Goal: Task Accomplishment & Management: Use online tool/utility

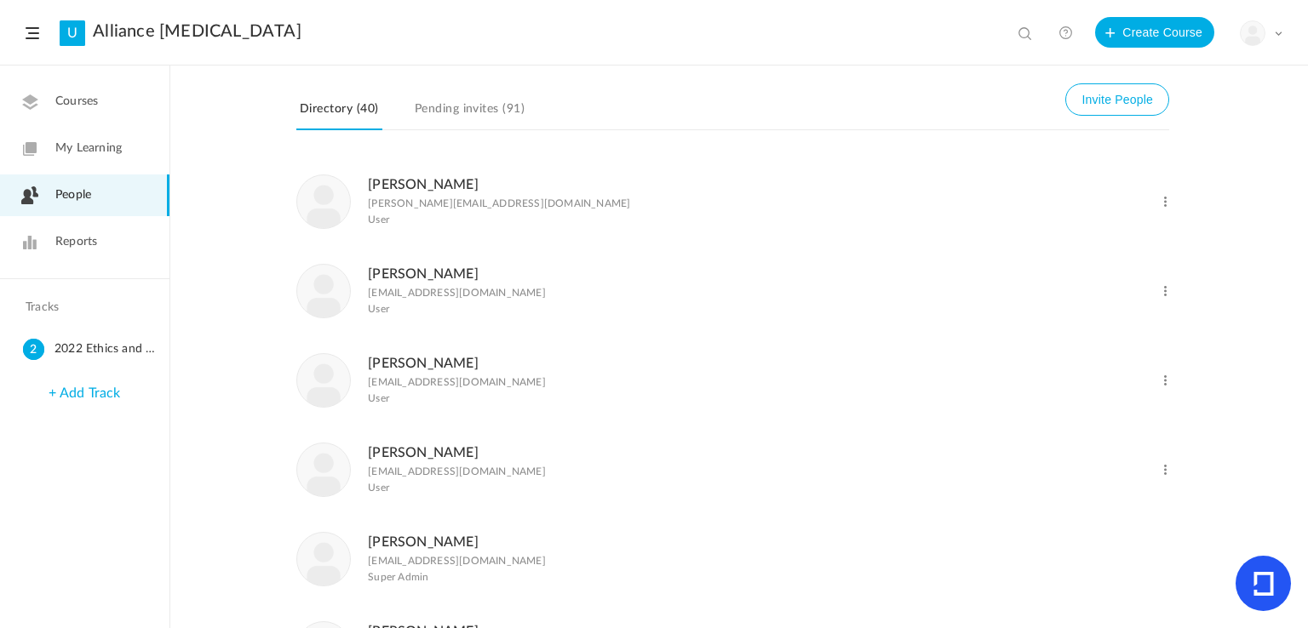
click at [68, 250] on span "Reports" at bounding box center [76, 242] width 42 height 18
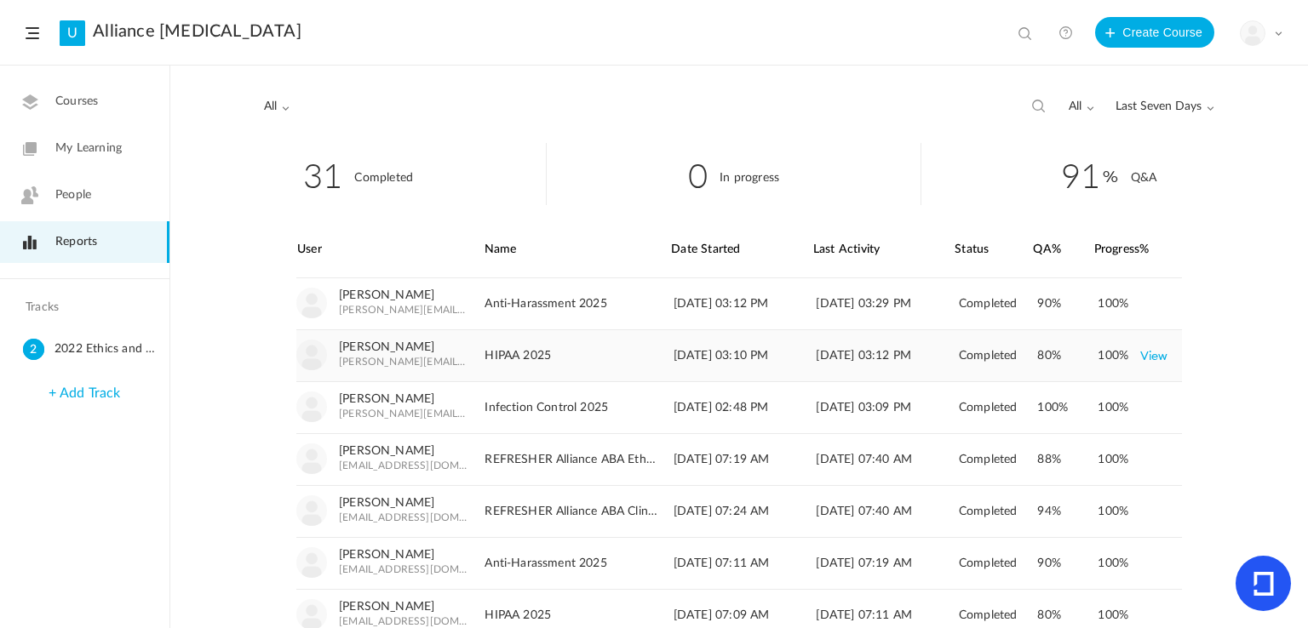
click at [1158, 352] on link "View" at bounding box center [1154, 356] width 28 height 31
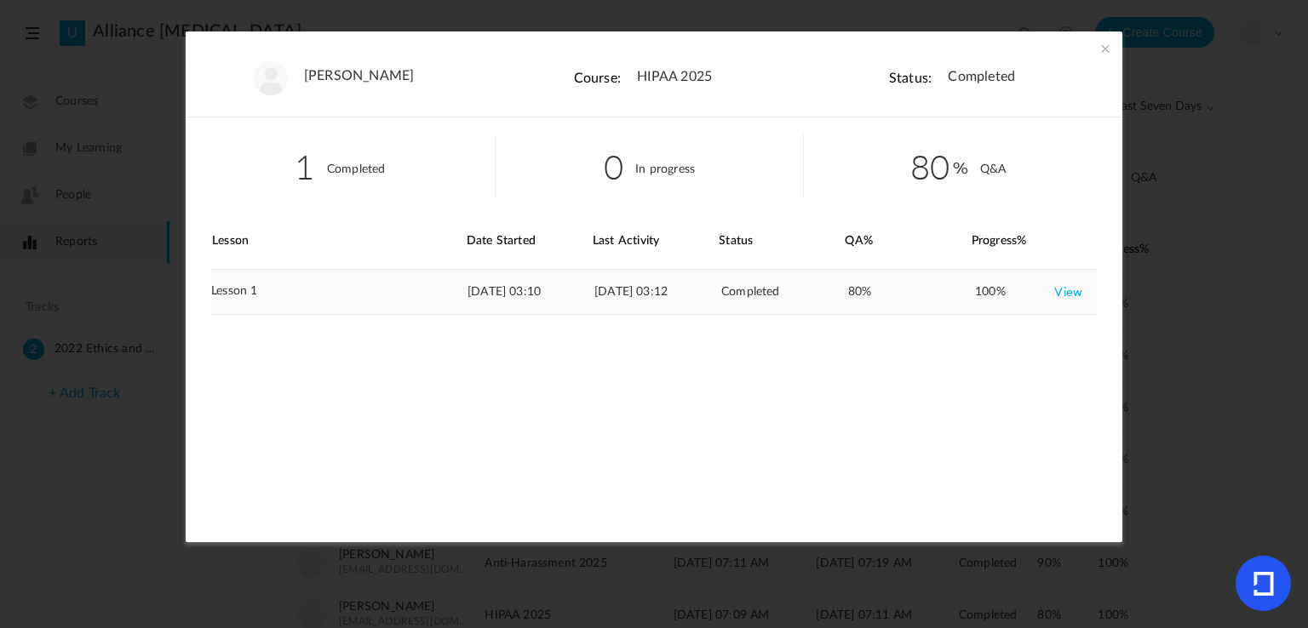
click at [1057, 303] on link "View" at bounding box center [1068, 292] width 28 height 31
click at [1102, 46] on span at bounding box center [1105, 48] width 17 height 17
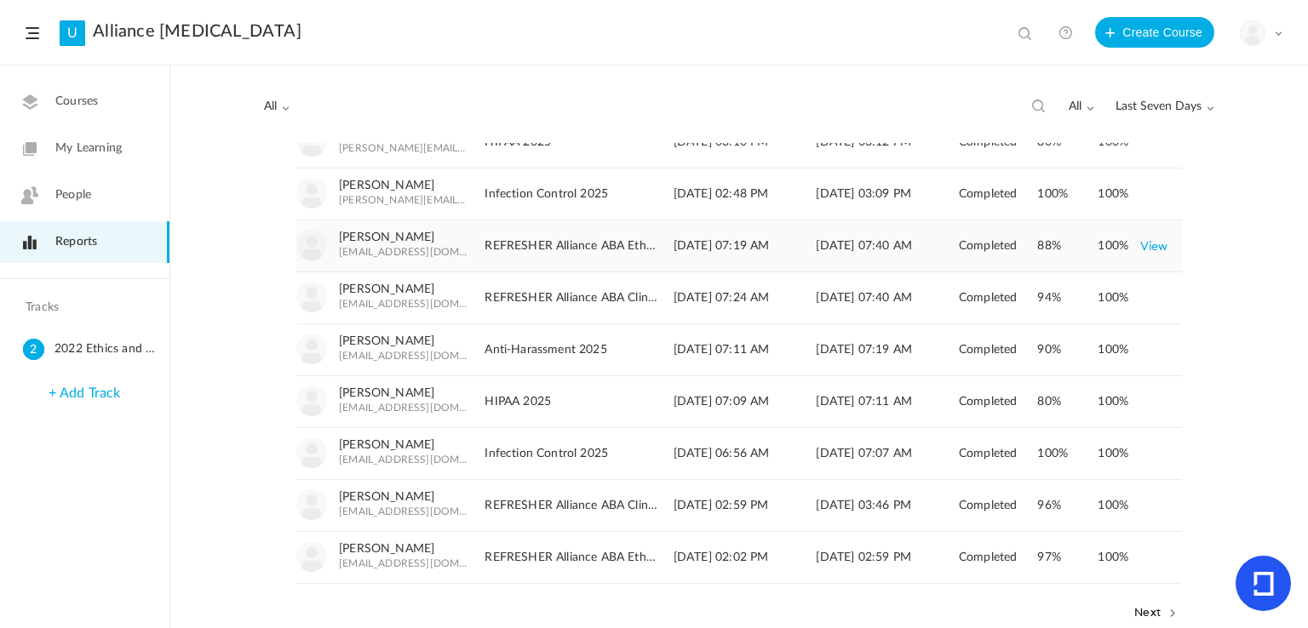
scroll to position [249, 0]
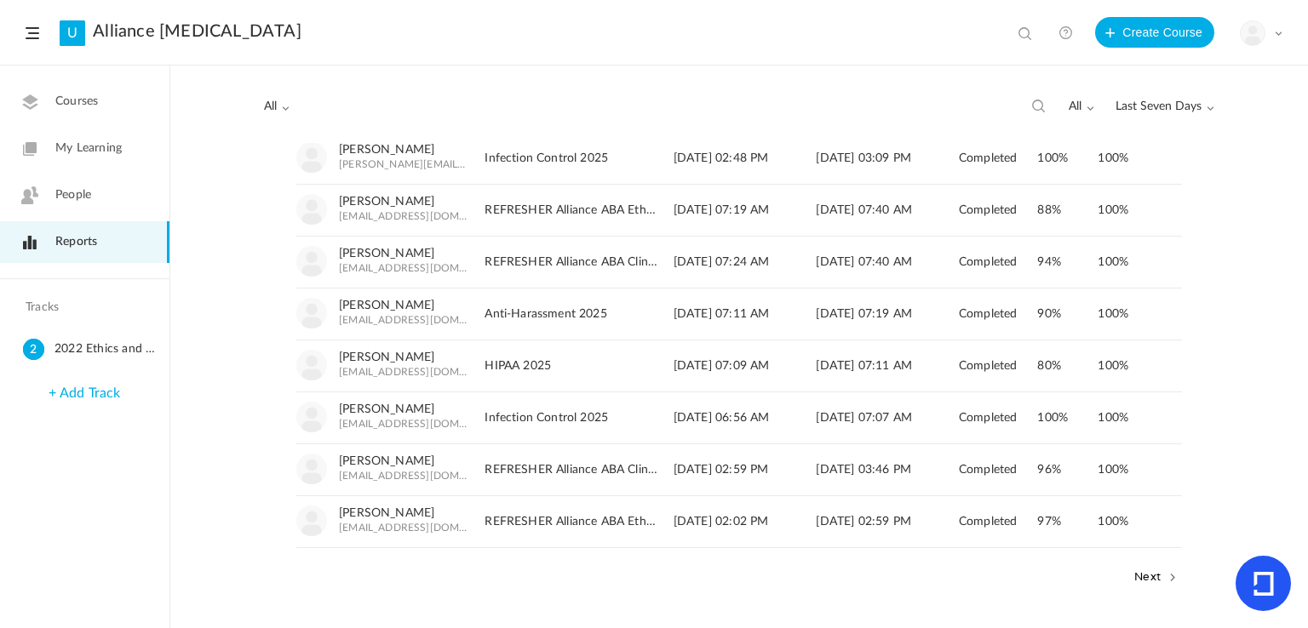
click at [1155, 577] on button "Next" at bounding box center [1156, 576] width 52 height 22
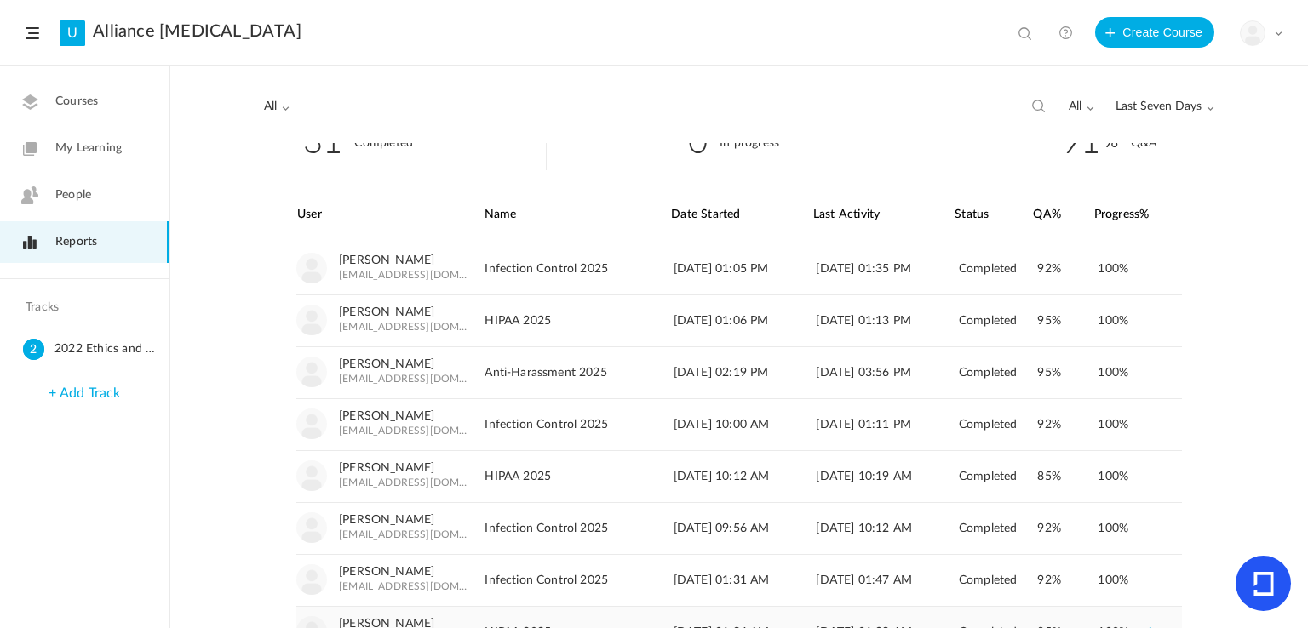
scroll to position [0, 0]
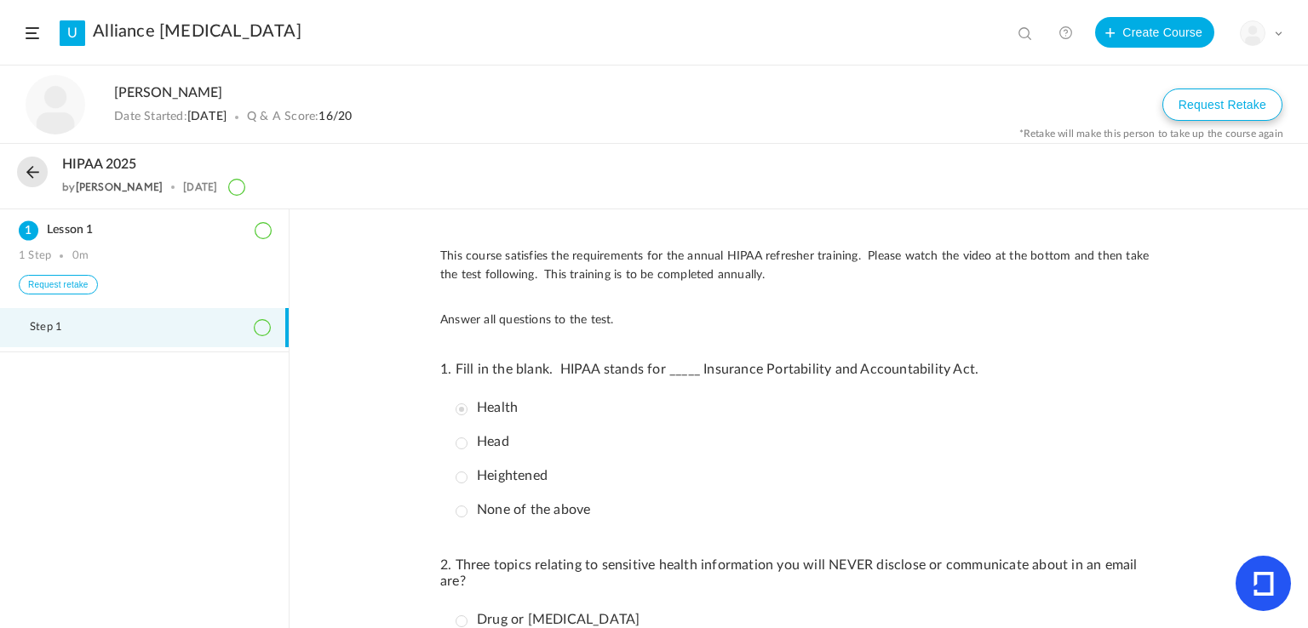
click at [1229, 97] on button "Request Retake" at bounding box center [1222, 105] width 120 height 32
